Goal: Find specific page/section: Find specific page/section

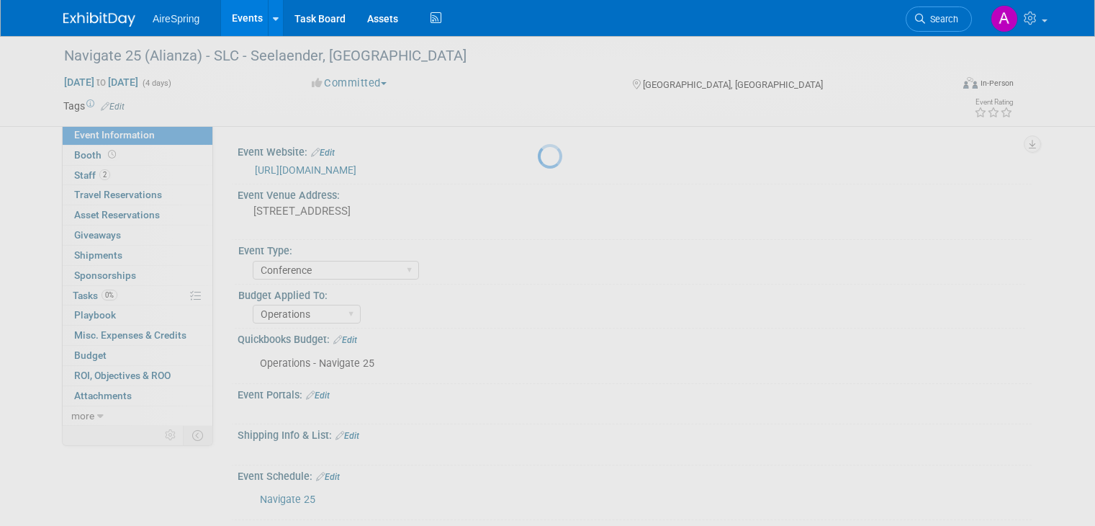
select select "Conference"
select select "Operations"
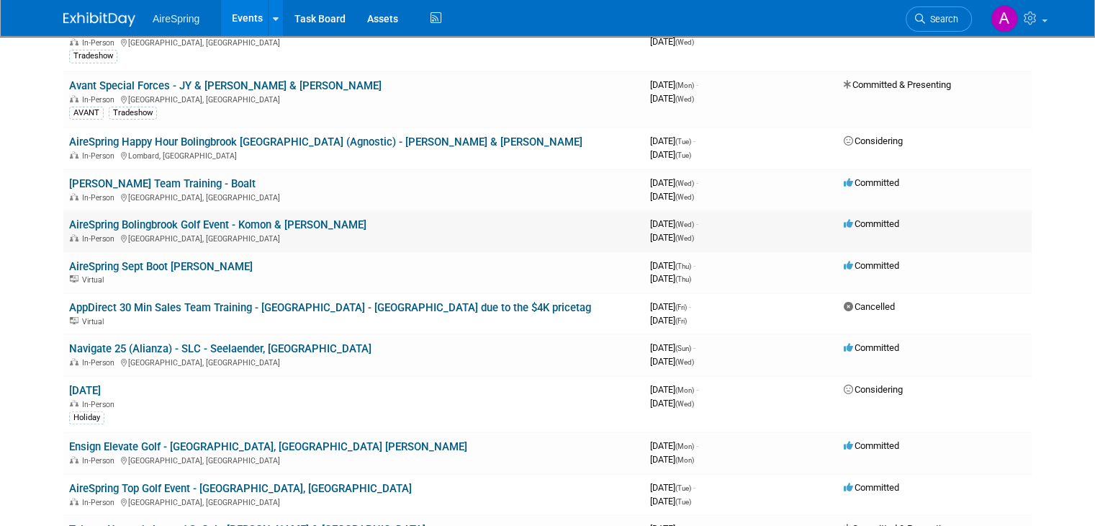
scroll to position [576, 0]
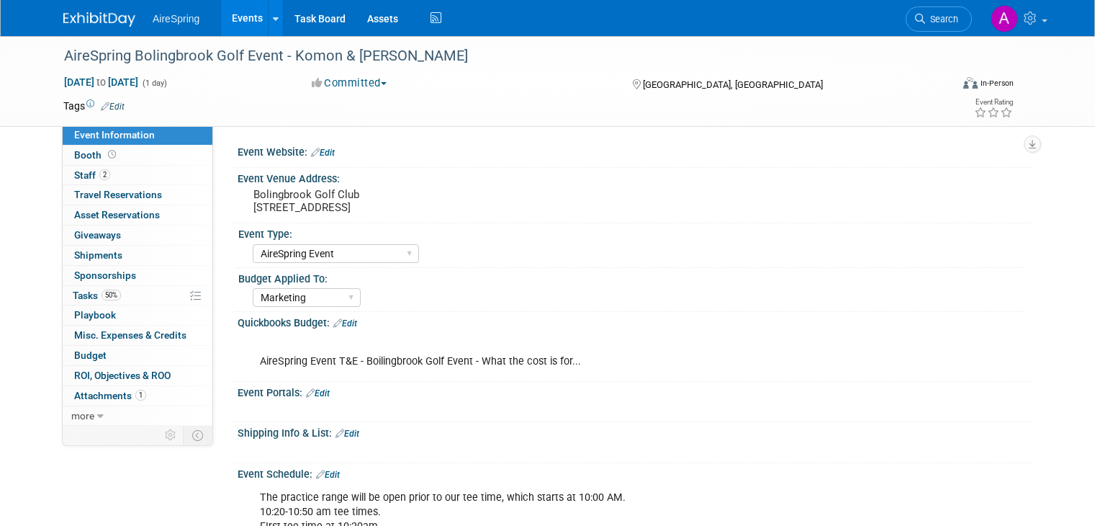
select select "AireSpring Event"
select select "Marketing"
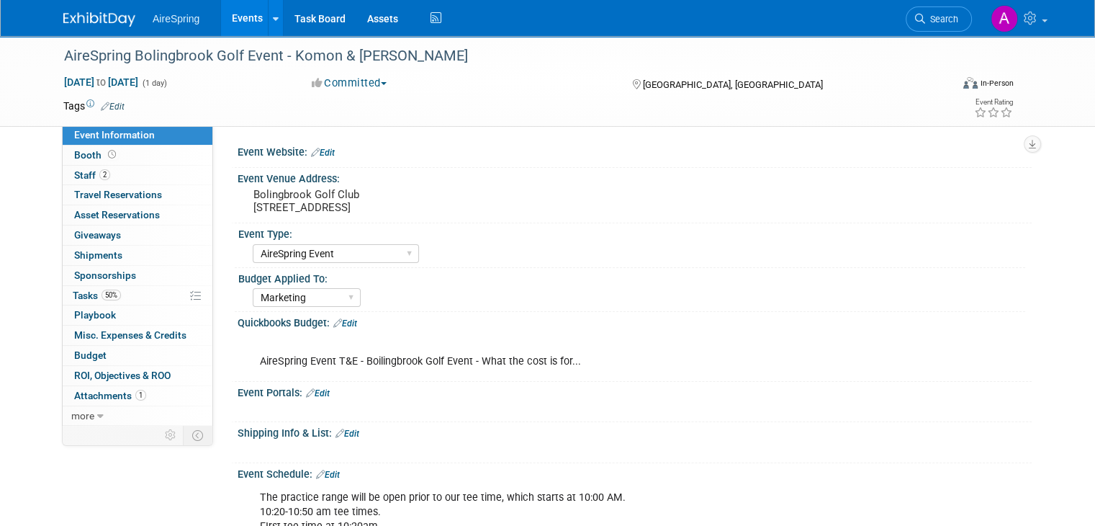
click at [451, 358] on div "AireSpring Event T&E - Boilingbrook Golf Event - What the cost is for..." at bounding box center [564, 354] width 628 height 43
copy div "AireSpring Event T&E - Boilingbrook Golf Event - What the cost is for..."
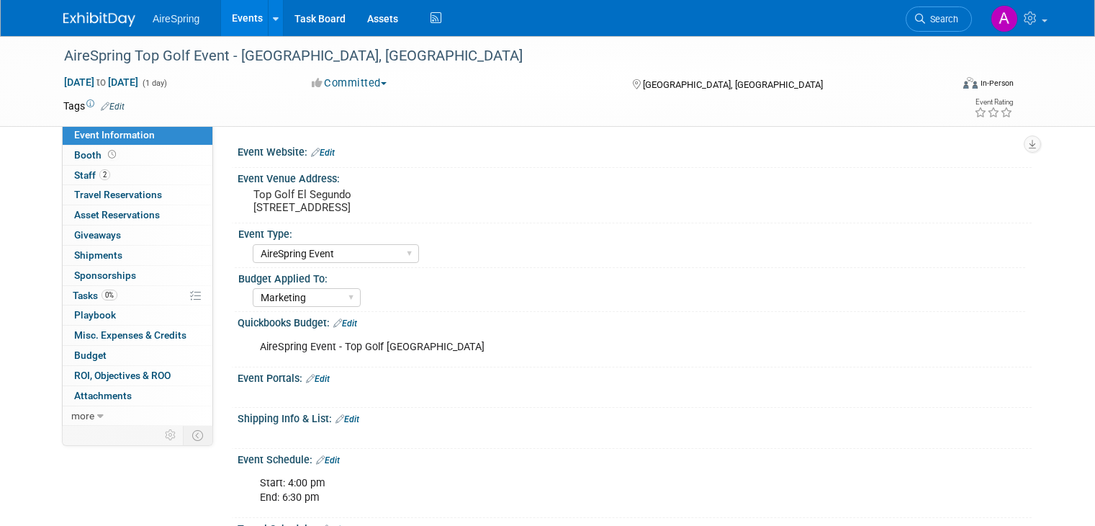
select select "AireSpring Event"
select select "Marketing"
